Goal: Navigation & Orientation: Find specific page/section

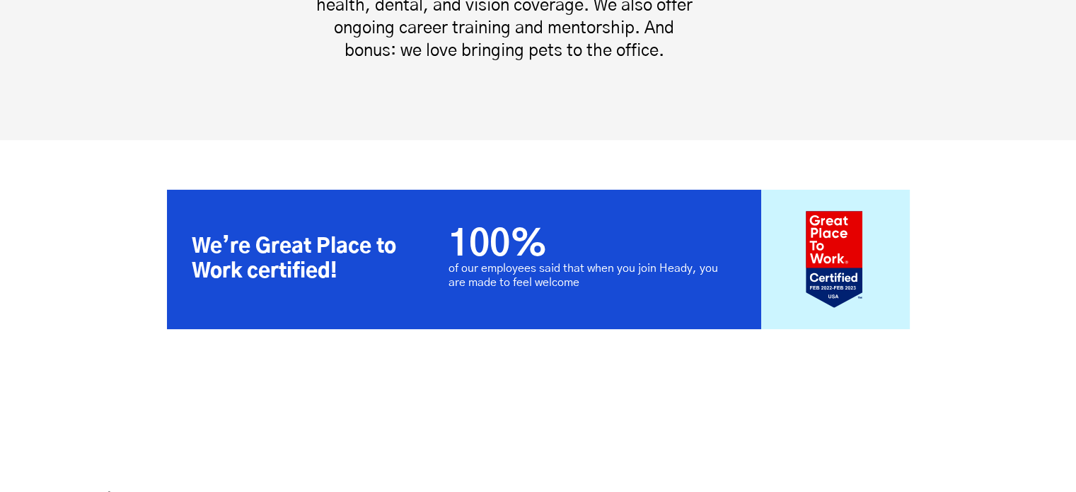
scroll to position [2962, 0]
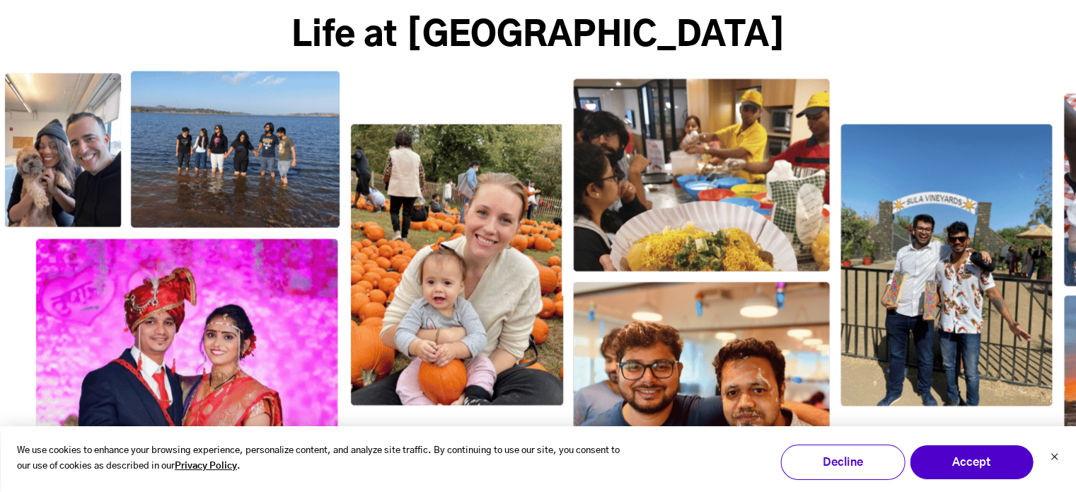
click at [1048, 461] on div "We use cookies to enhance your browsing experience, personalize content, and an…" at bounding box center [538, 459] width 1076 height 66
click at [1054, 458] on icon "Dismiss cookie banner" at bounding box center [1054, 456] width 8 height 8
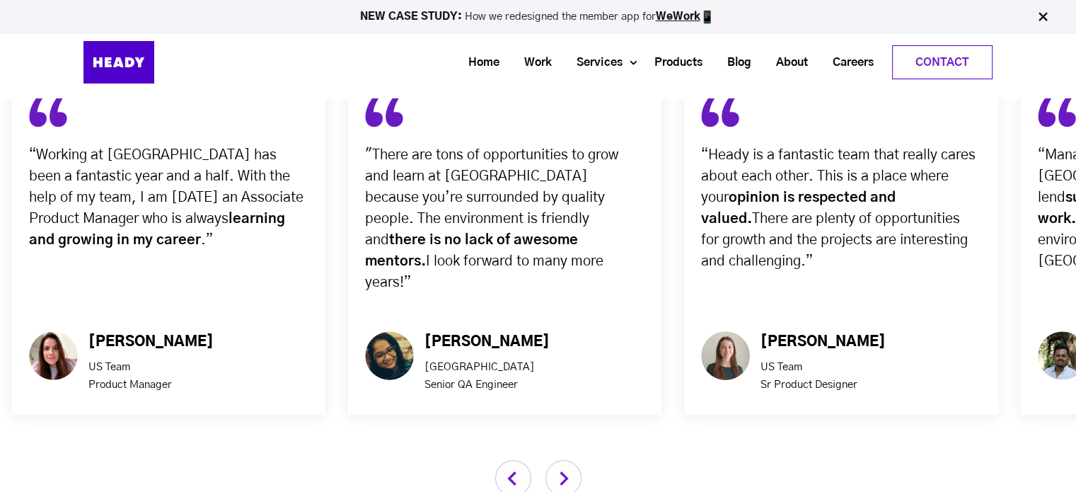
scroll to position [4766, 0]
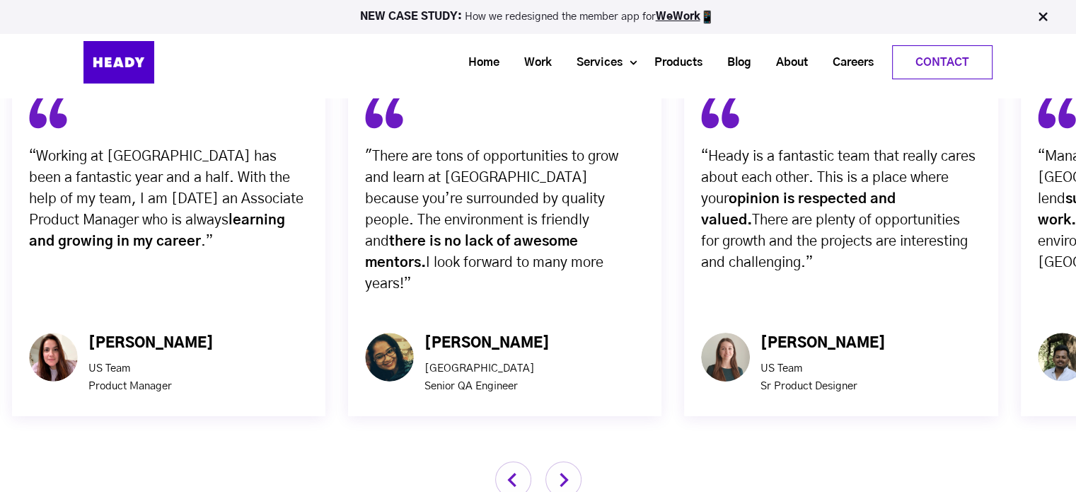
click at [562, 461] on img "button" at bounding box center [563, 479] width 36 height 36
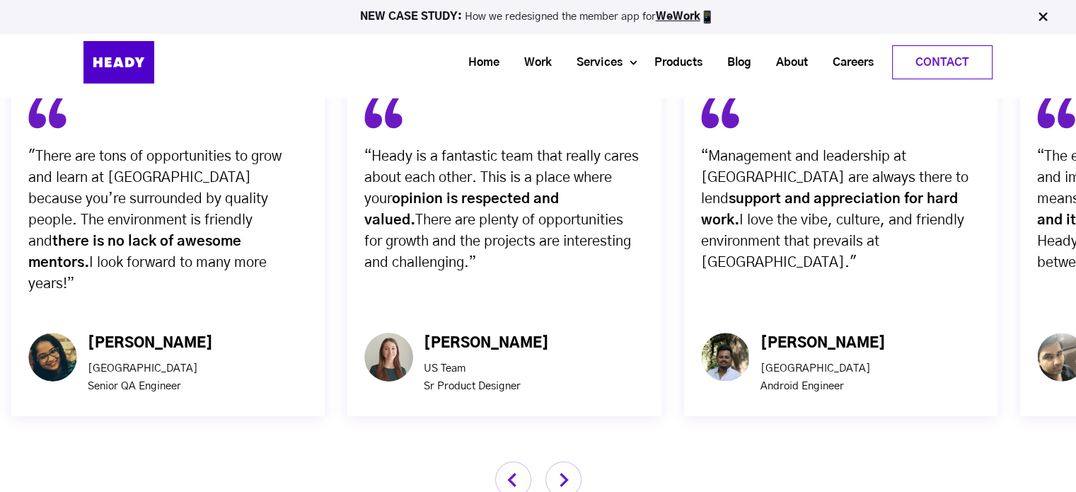
click at [562, 461] on img "button" at bounding box center [563, 479] width 36 height 36
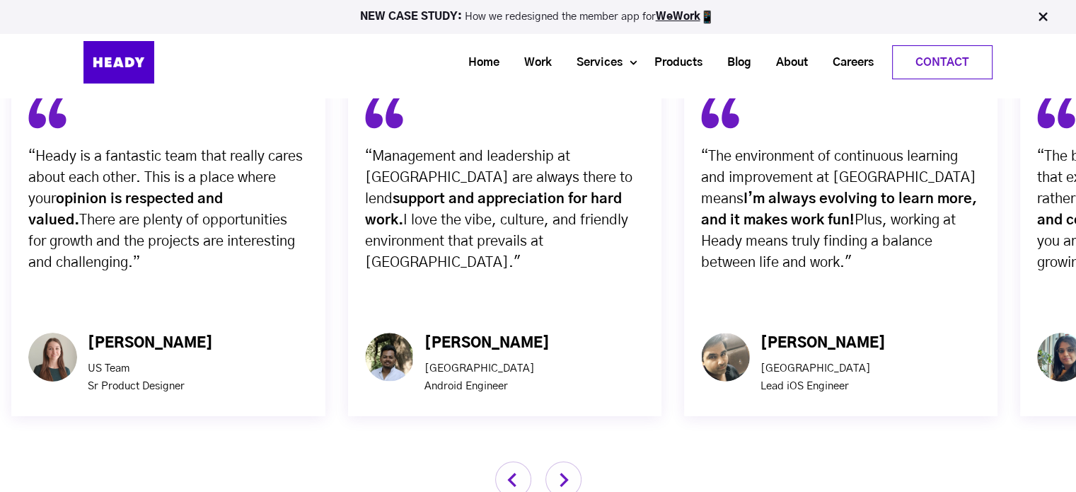
click at [562, 461] on img "button" at bounding box center [563, 479] width 36 height 36
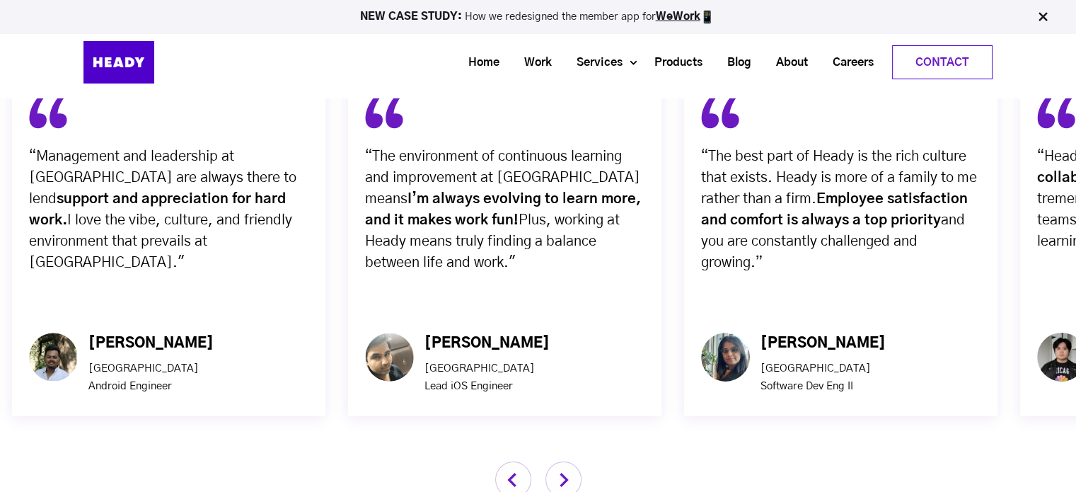
click at [562, 461] on img "button" at bounding box center [563, 479] width 36 height 36
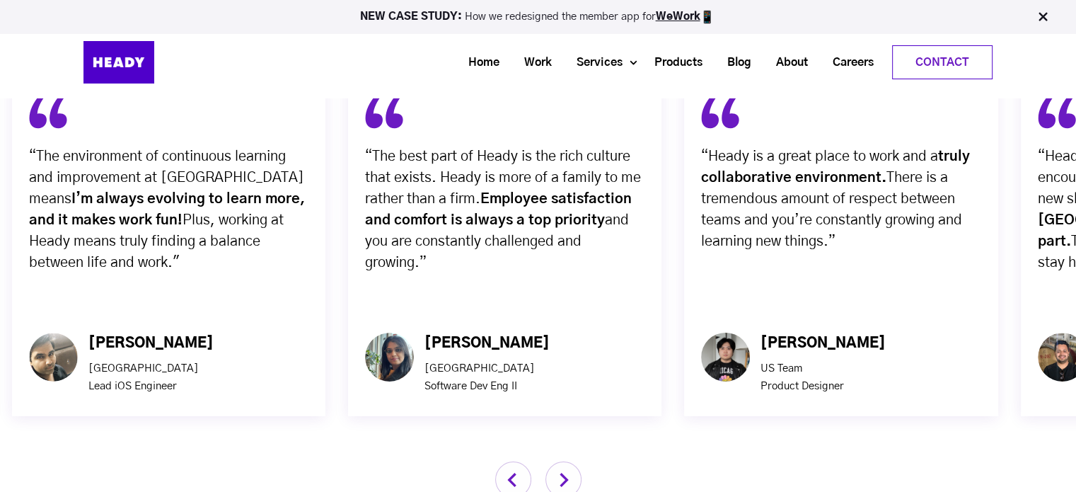
click at [562, 461] on img "button" at bounding box center [563, 479] width 36 height 36
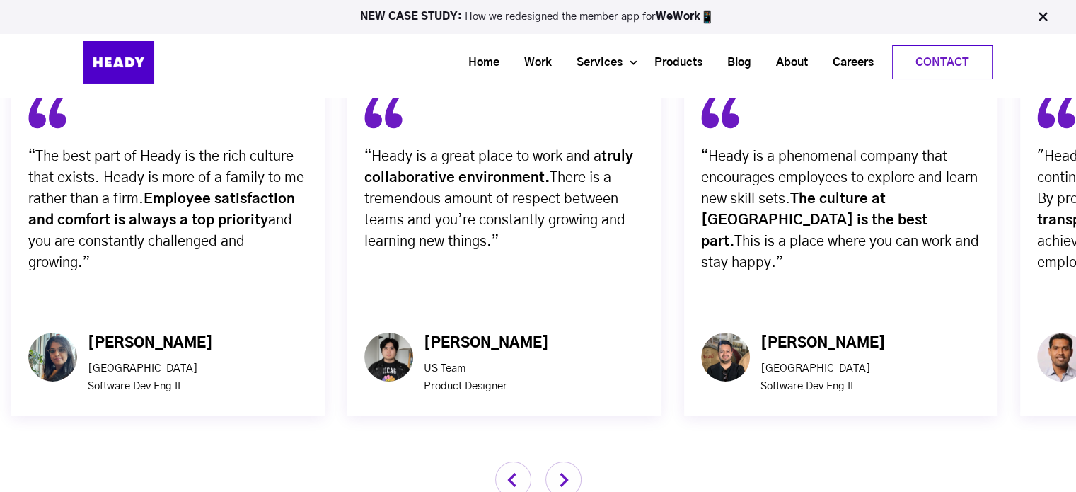
click at [562, 461] on img "button" at bounding box center [563, 479] width 36 height 36
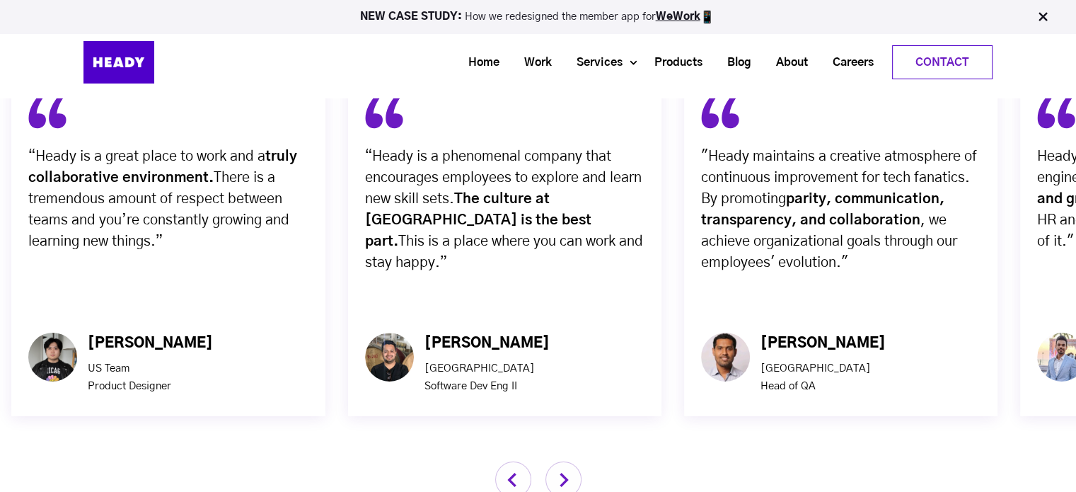
click at [562, 461] on img "button" at bounding box center [563, 479] width 36 height 36
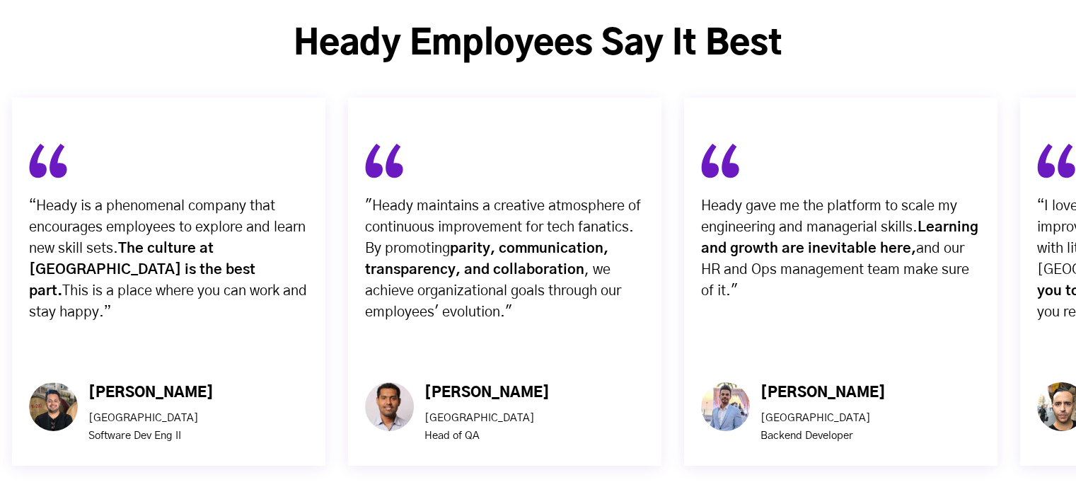
scroll to position [4725, 0]
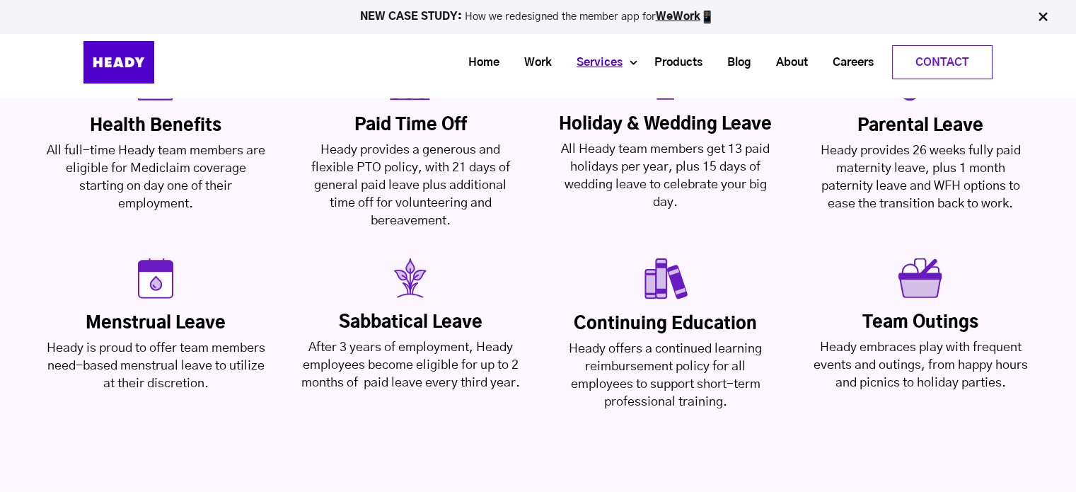
scroll to position [3419, 0]
